Goal: Information Seeking & Learning: Find specific page/section

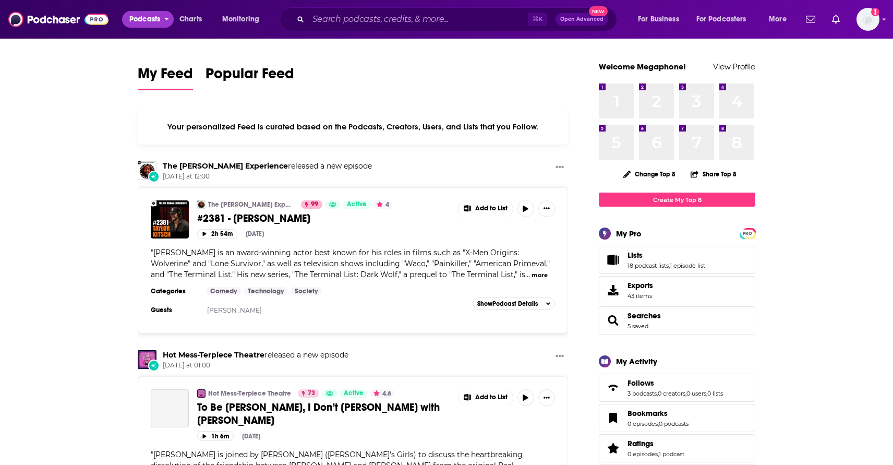
click at [148, 22] on span "Podcasts" at bounding box center [144, 19] width 31 height 15
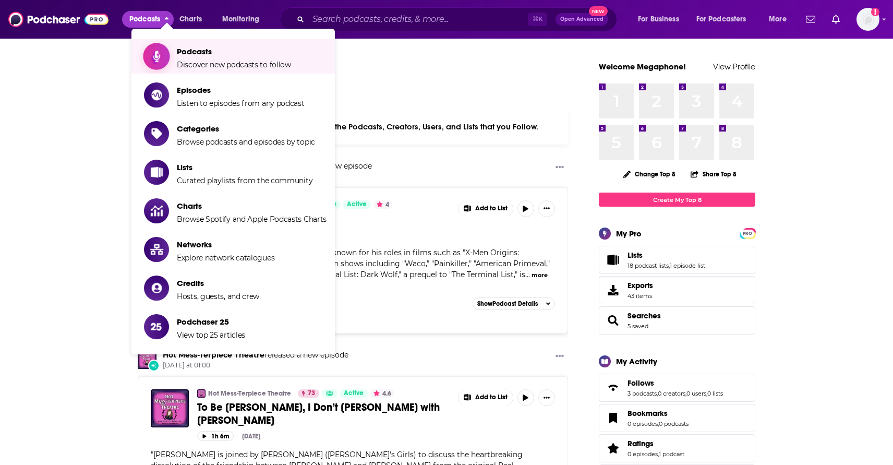
click at [195, 59] on span "Podcasts Discover new podcasts to follow" at bounding box center [234, 56] width 114 height 26
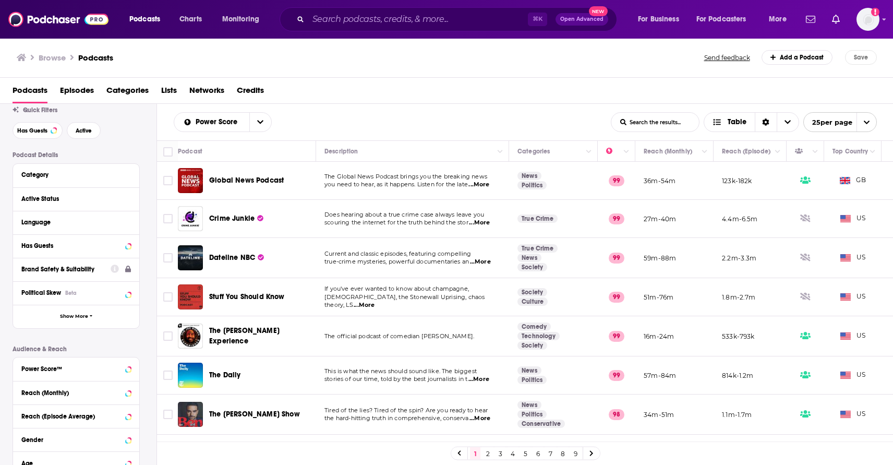
scroll to position [41, 0]
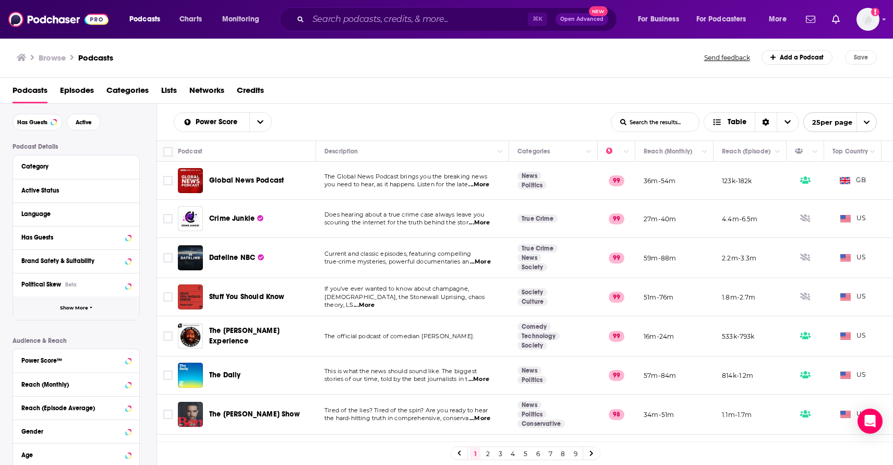
click at [70, 312] on button "Show More" at bounding box center [76, 307] width 126 height 23
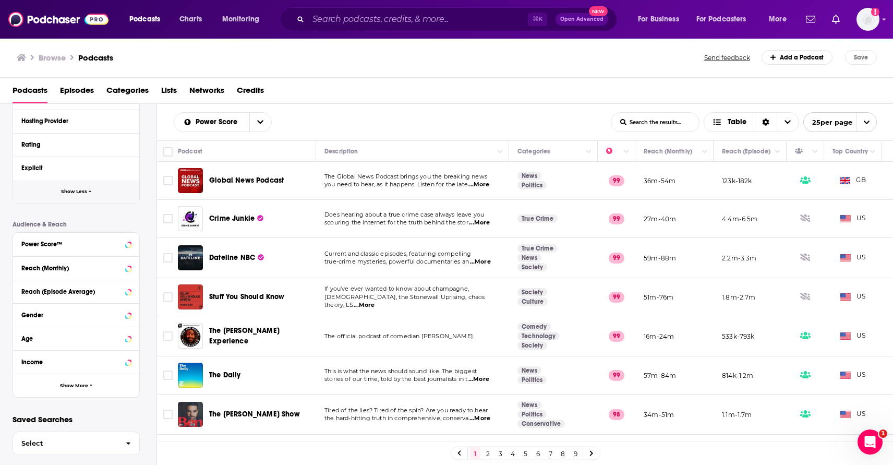
scroll to position [369, 0]
click at [76, 385] on span "Show More" at bounding box center [74, 384] width 28 height 6
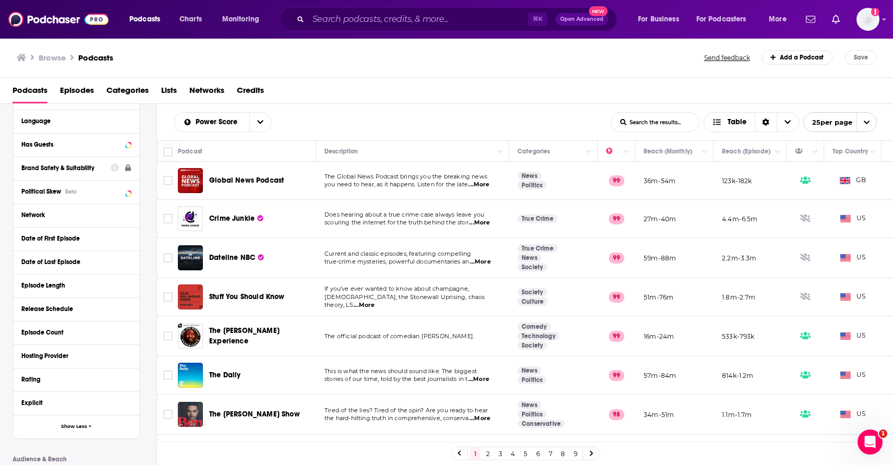
scroll to position [135, 0]
click at [54, 354] on div "Hosting Provider" at bounding box center [70, 354] width 98 height 7
click at [83, 374] on input at bounding box center [76, 373] width 110 height 14
type input "ac"
click at [28, 390] on icon at bounding box center [25, 389] width 6 height 6
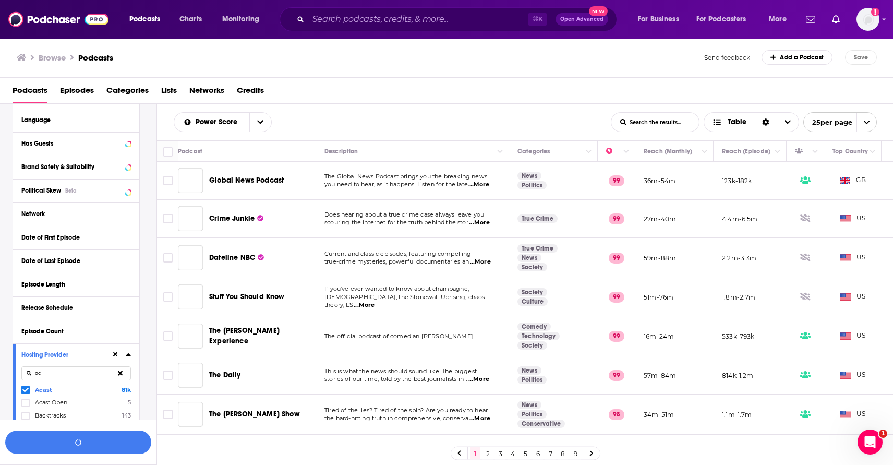
scroll to position [160, 0]
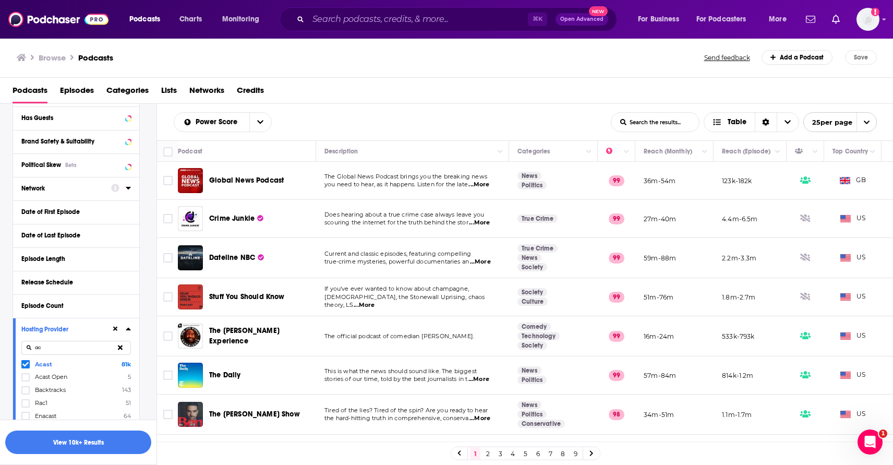
click at [71, 192] on div "Network" at bounding box center [62, 188] width 83 height 7
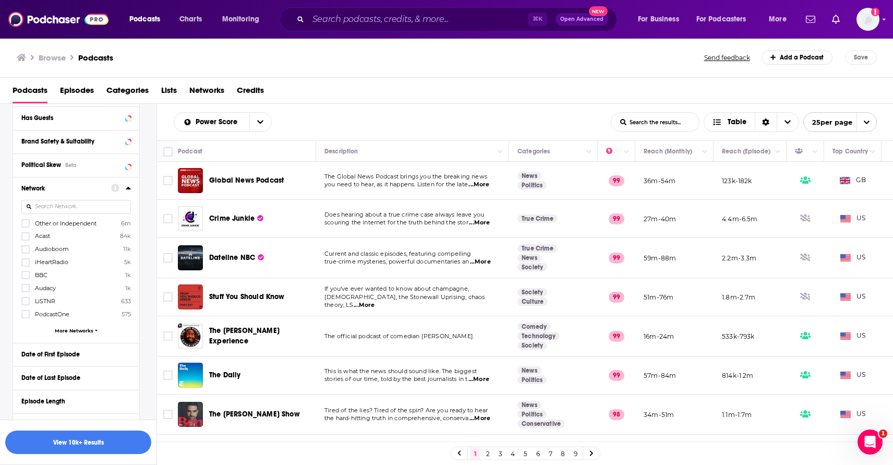
click at [62, 210] on input at bounding box center [76, 207] width 110 height 14
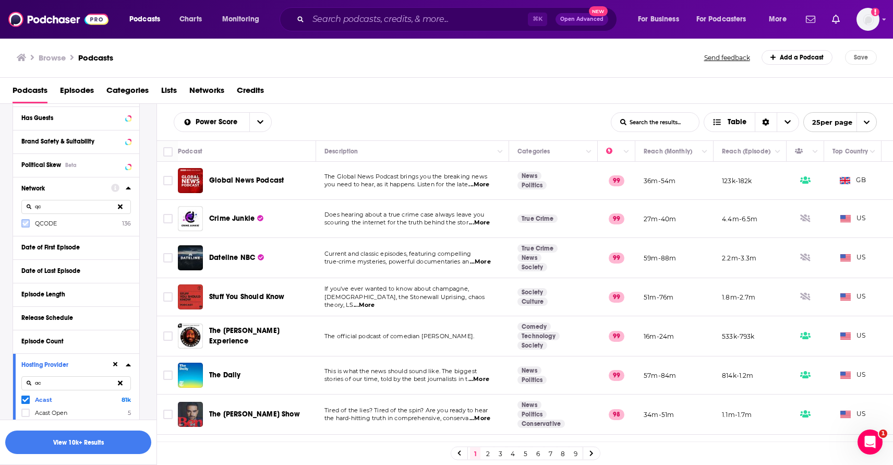
type input "qc"
click at [24, 226] on icon at bounding box center [25, 223] width 6 height 5
click at [80, 443] on button "View 1 Results" at bounding box center [78, 441] width 146 height 23
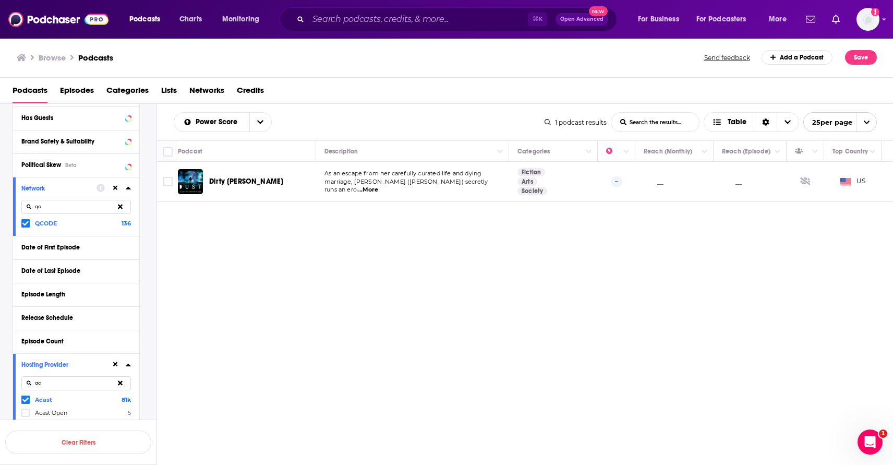
click at [227, 184] on span "Dirty [PERSON_NAME]" at bounding box center [246, 181] width 74 height 9
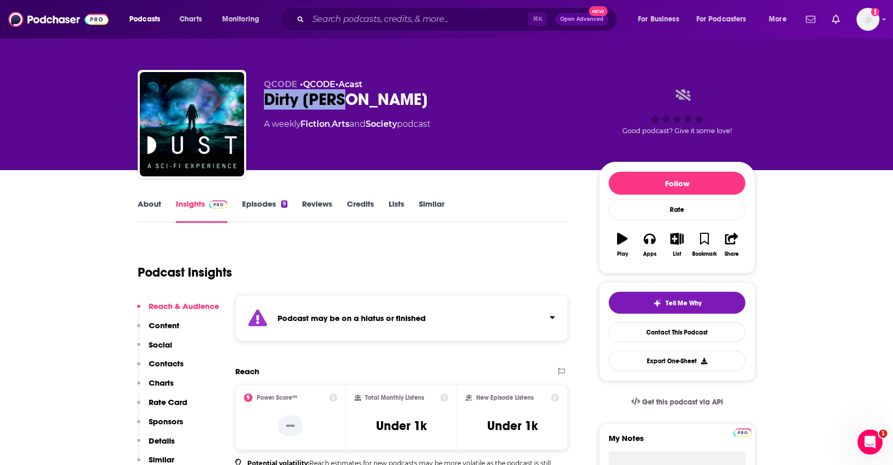
drag, startPoint x: 265, startPoint y: 99, endPoint x: 367, endPoint y: 100, distance: 102.2
click at [367, 100] on div "Dirty [PERSON_NAME]" at bounding box center [423, 99] width 318 height 20
copy h2 "Dirty [PERSON_NAME]"
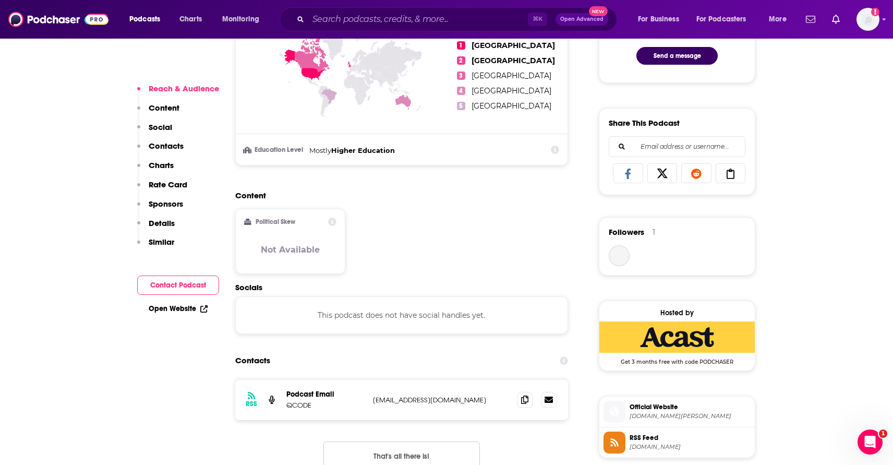
scroll to position [588, 0]
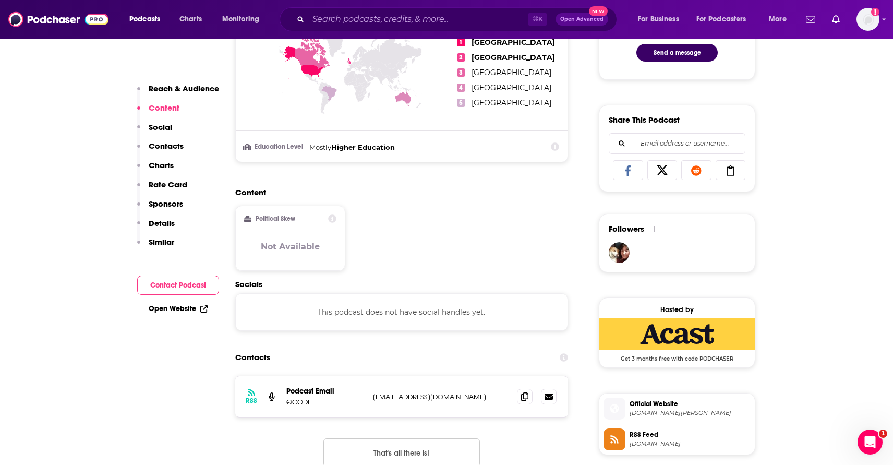
click at [658, 434] on span "RSS Feed" at bounding box center [690, 434] width 121 height 9
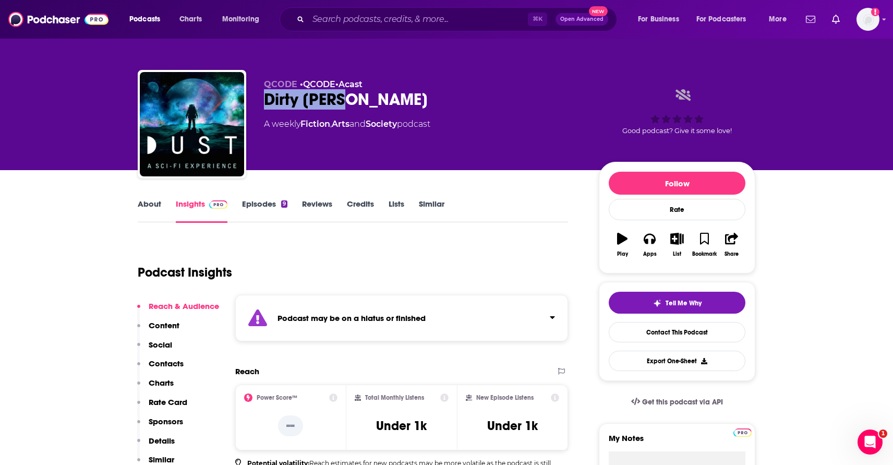
copy h2 "Dirty [PERSON_NAME]"
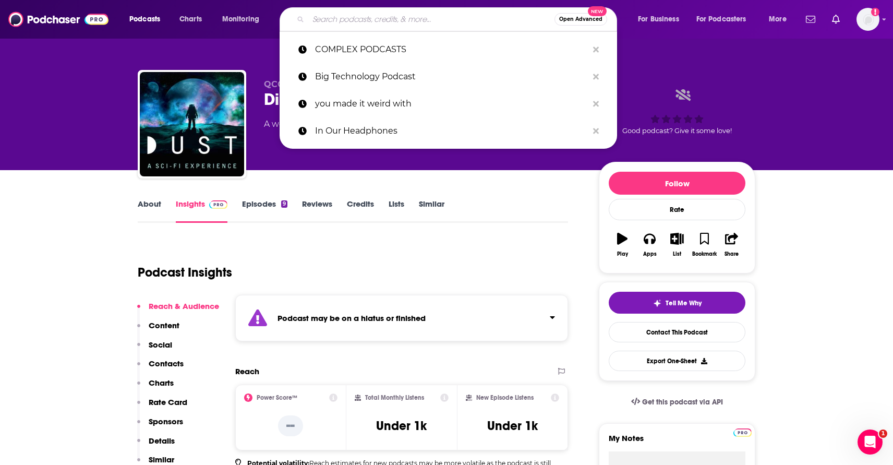
click at [340, 15] on input "Search podcasts, credits, & more..." at bounding box center [431, 19] width 246 height 17
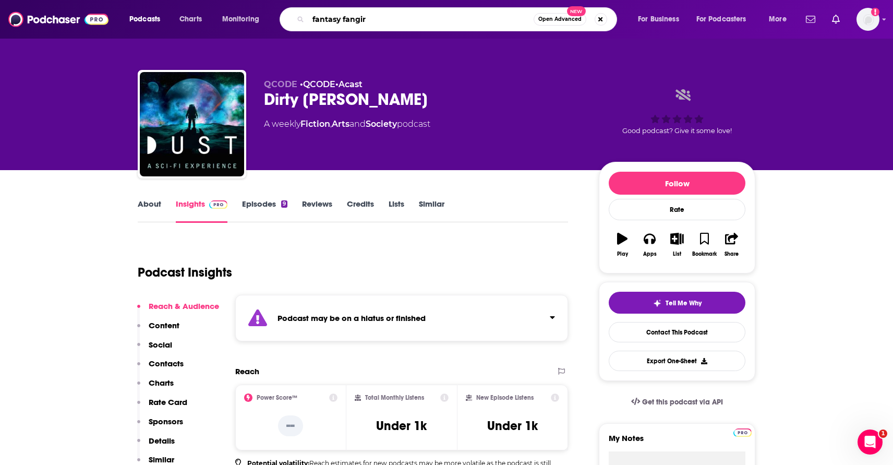
type input "fantasy fangirl"
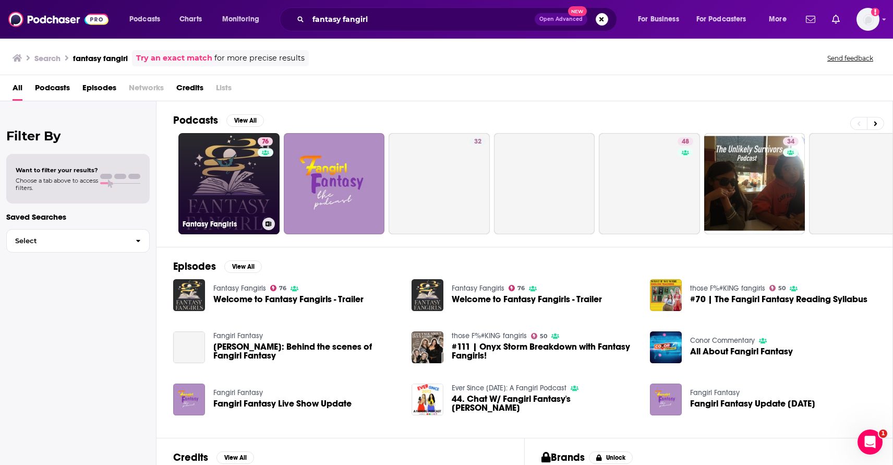
click at [228, 194] on link "76 Fantasy Fangirls" at bounding box center [228, 183] width 101 height 101
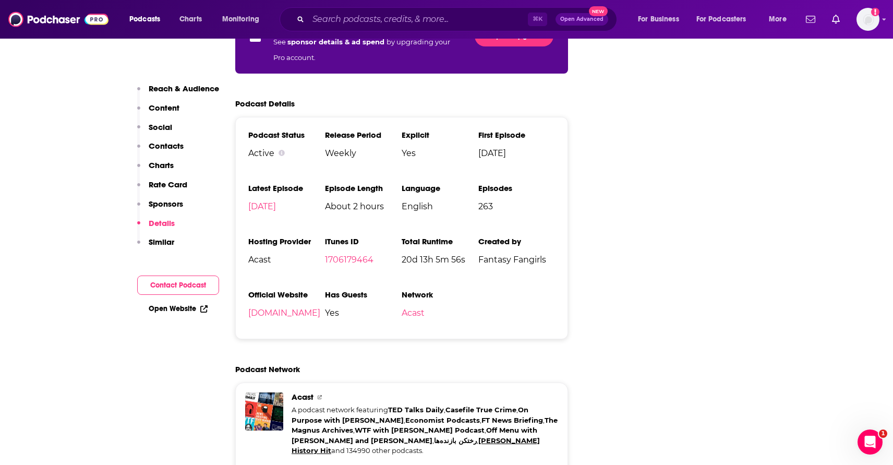
scroll to position [2088, 0]
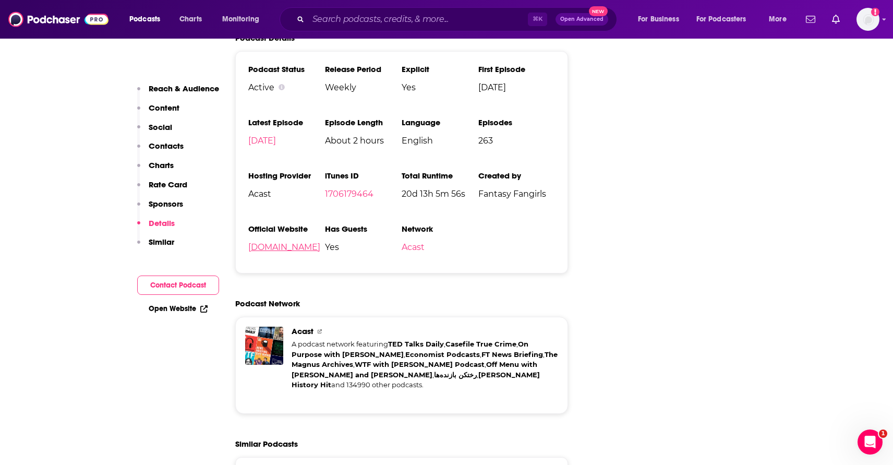
click at [265, 242] on link "[DOMAIN_NAME]" at bounding box center [284, 247] width 72 height 10
